Goal: Task Accomplishment & Management: Use online tool/utility

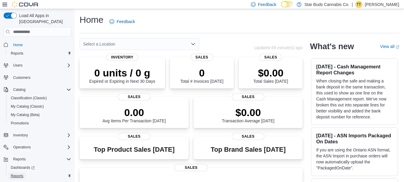
click at [15, 173] on span "Reports" at bounding box center [17, 175] width 13 height 5
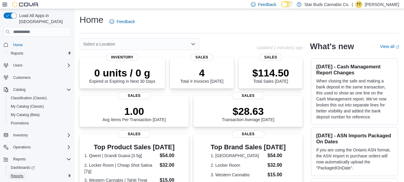
click at [17, 173] on span "Reports" at bounding box center [17, 175] width 13 height 5
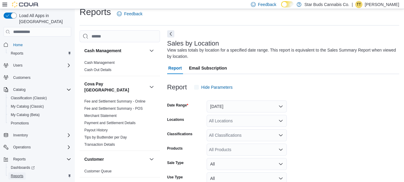
scroll to position [20, 0]
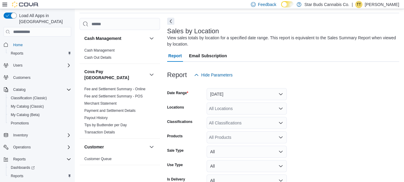
click at [171, 21] on button "Next" at bounding box center [170, 21] width 7 height 7
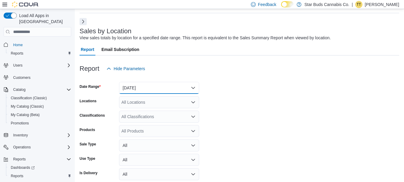
click at [133, 87] on button "[DATE]" at bounding box center [159, 88] width 80 height 12
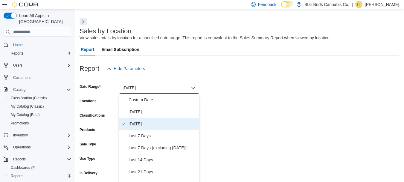
scroll to position [22, 0]
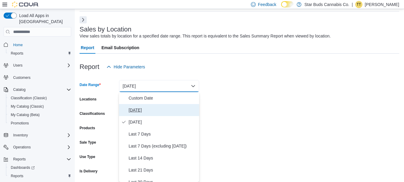
click at [135, 109] on span "[DATE]" at bounding box center [163, 109] width 68 height 7
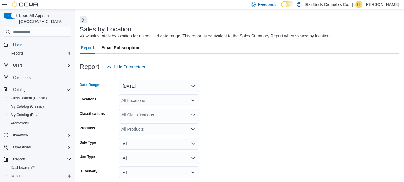
click at [134, 100] on div "All Locations" at bounding box center [159, 100] width 80 height 12
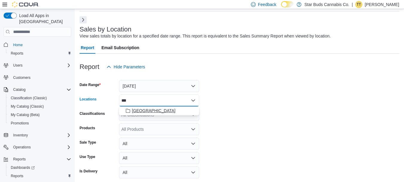
type input "***"
click at [137, 109] on span "[GEOGRAPHIC_DATA]" at bounding box center [154, 110] width 44 height 6
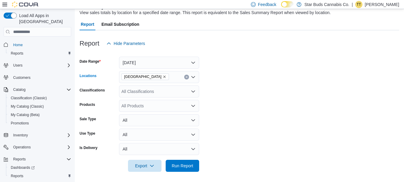
scroll to position [47, 0]
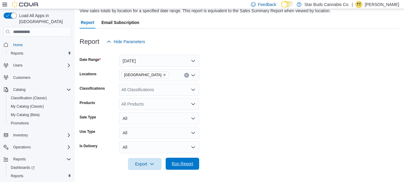
click at [186, 164] on span "Run Report" at bounding box center [183, 163] width 22 height 6
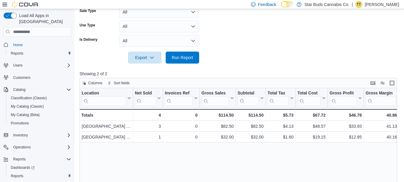
scroll to position [167, 0]
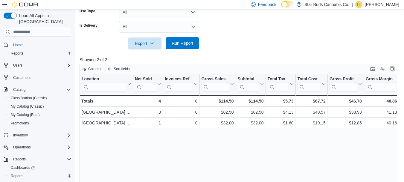
click at [182, 42] on span "Run Report" at bounding box center [183, 43] width 22 height 6
